Goal: Task Accomplishment & Management: Use online tool/utility

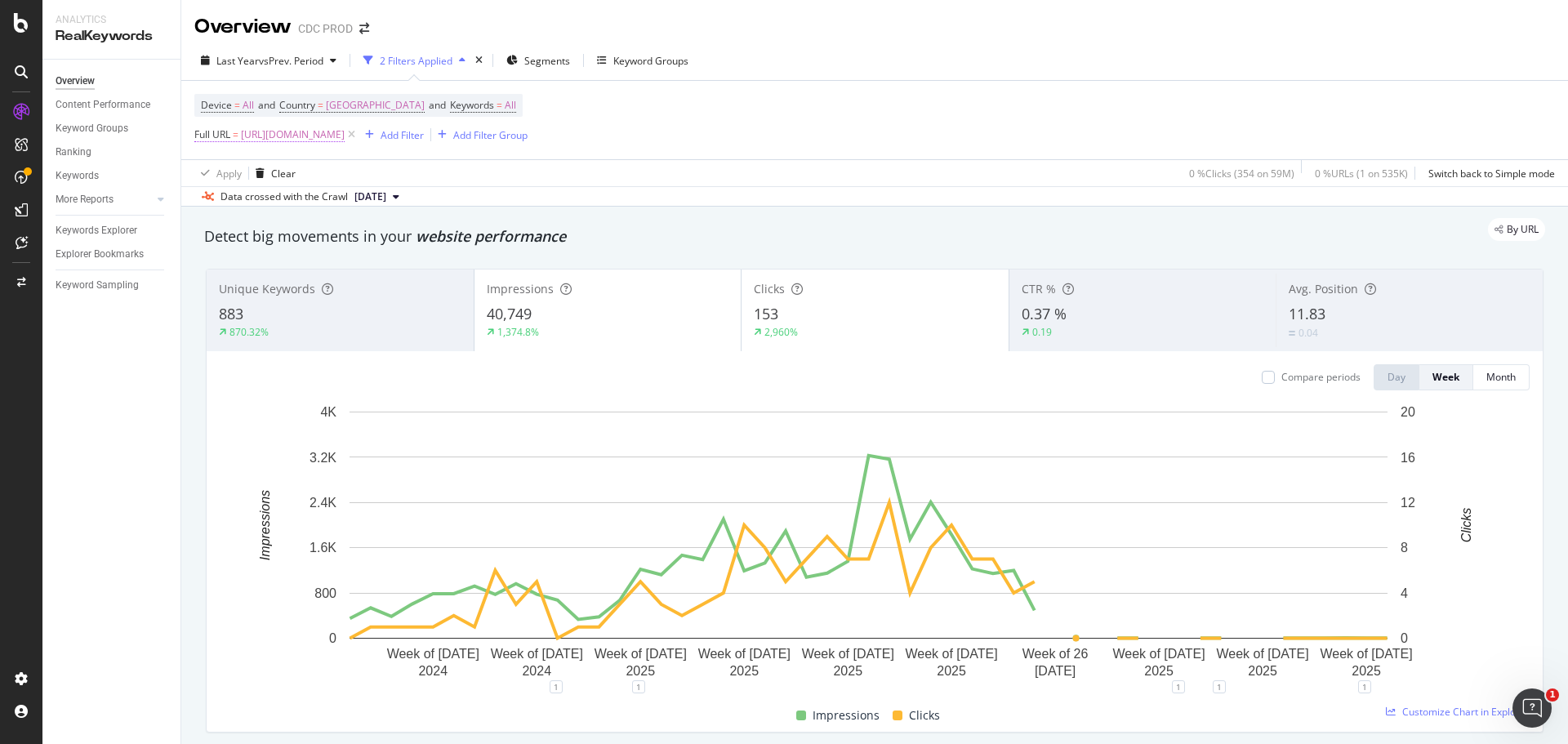
click at [345, 132] on span "[URL][DOMAIN_NAME]" at bounding box center [293, 135] width 103 height 23
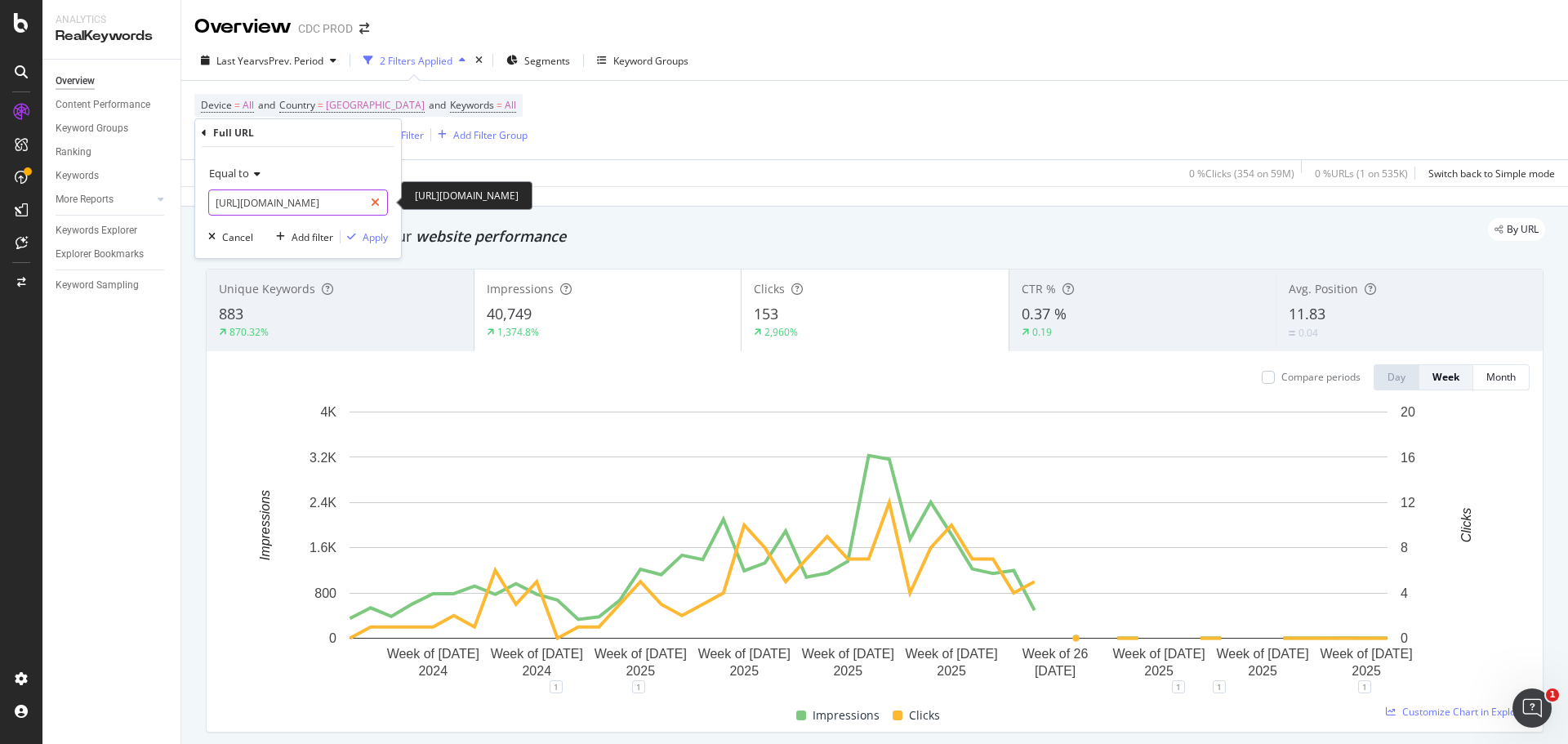
click at [375, 201] on icon at bounding box center [375, 202] width 9 height 12
click at [306, 209] on input "text" at bounding box center [298, 202] width 178 height 26
paste input "[URL][DOMAIN_NAME]"
type input "[URL][DOMAIN_NAME]"
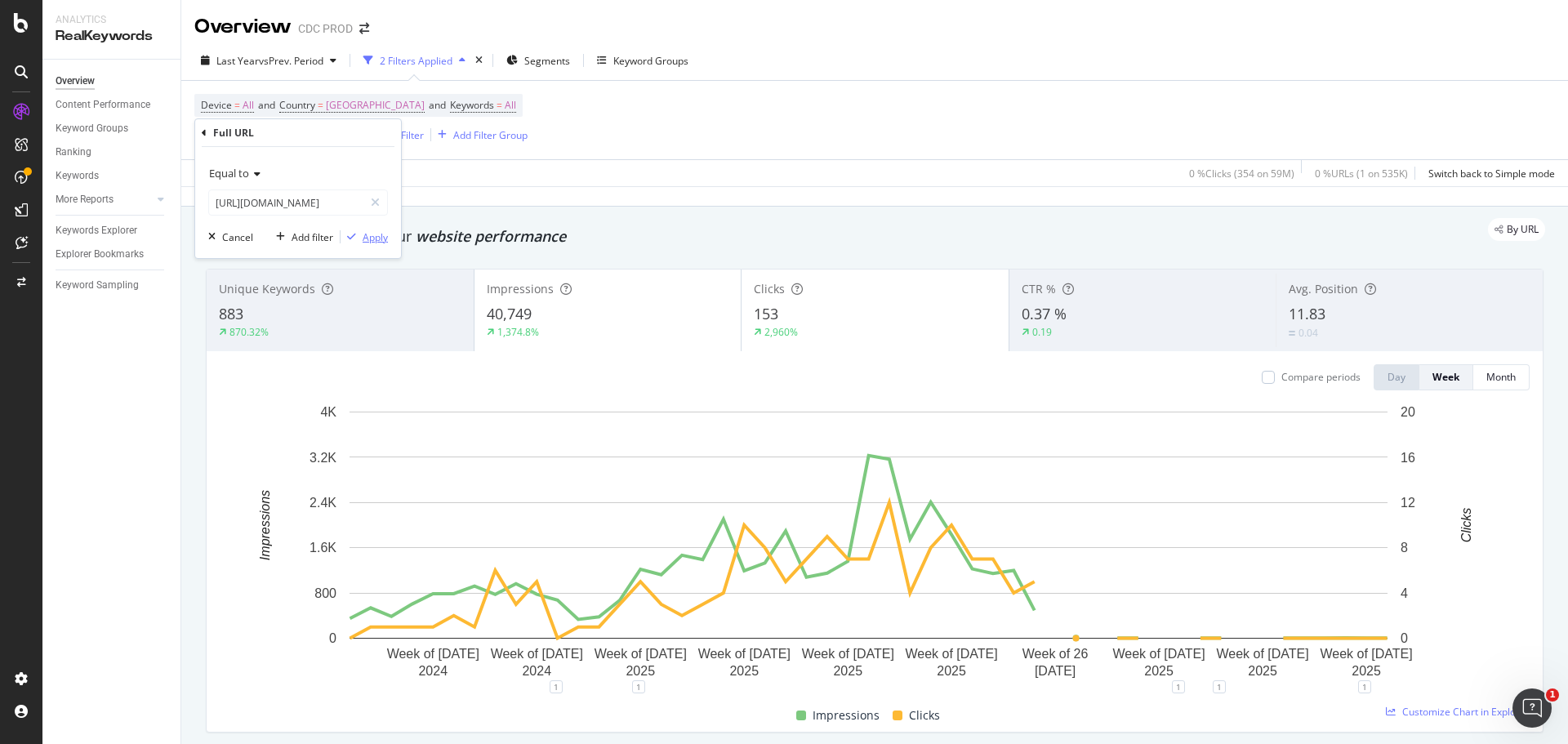
scroll to position [0, 0]
click at [375, 234] on div "Apply" at bounding box center [375, 237] width 25 height 14
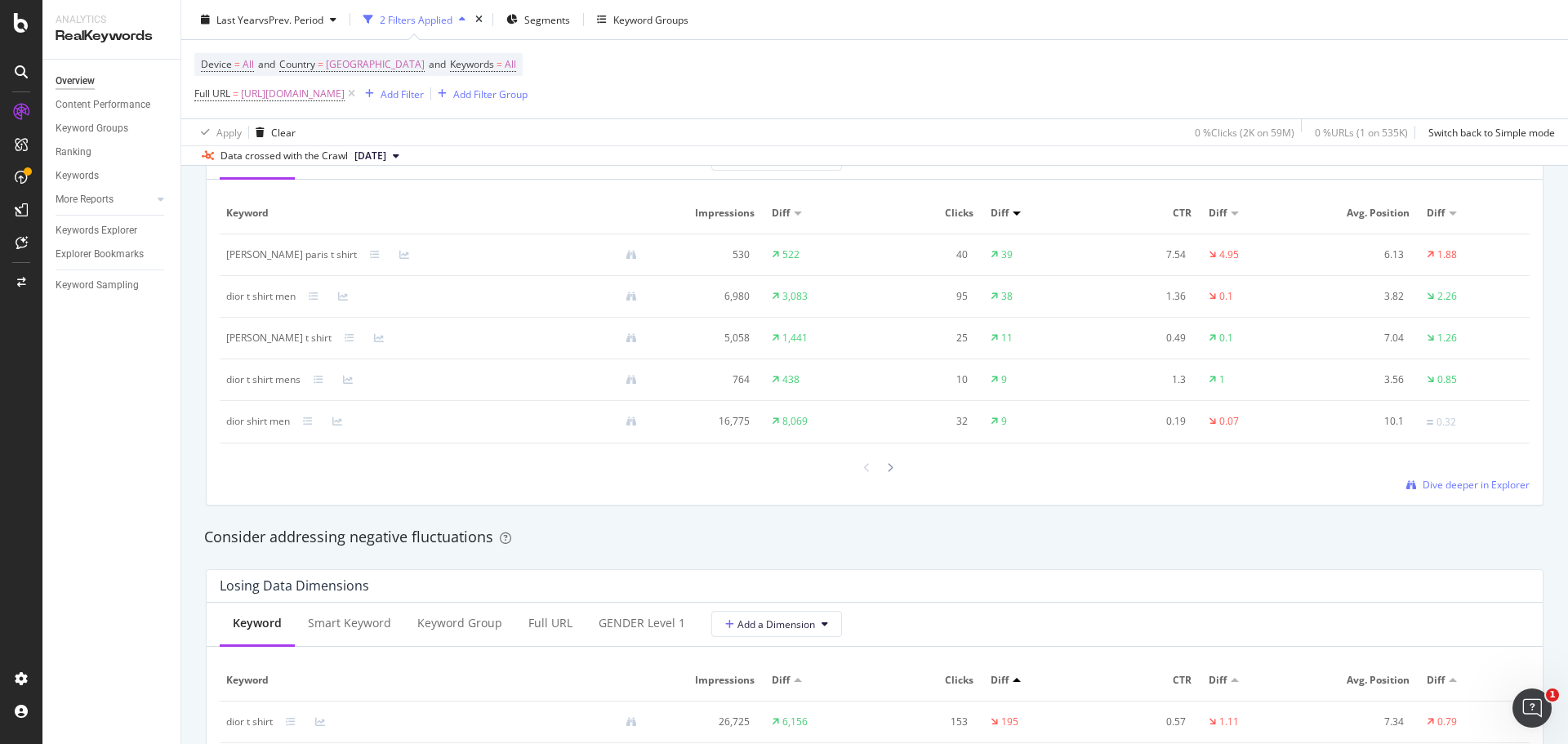
scroll to position [1551, 0]
